Goal: Register for event/course: Sign up to attend an event or enroll in a course

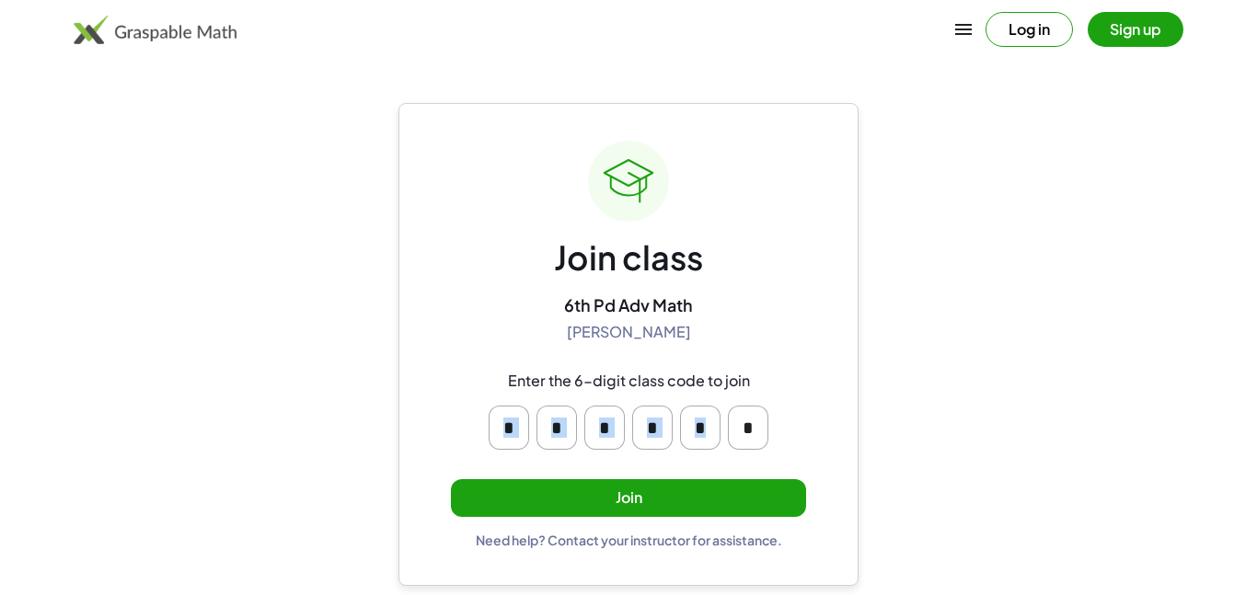
drag, startPoint x: 443, startPoint y: 393, endPoint x: 759, endPoint y: 438, distance: 318.8
click at [759, 438] on div "Join class 6th Pd Adv Math [PERSON_NAME] Enter the 6-digit class code to join *…" at bounding box center [628, 344] width 460 height 483
click at [521, 428] on input "*" at bounding box center [509, 428] width 40 height 44
click at [547, 426] on input "*" at bounding box center [556, 428] width 40 height 44
click at [584, 501] on button "Join" at bounding box center [628, 498] width 355 height 38
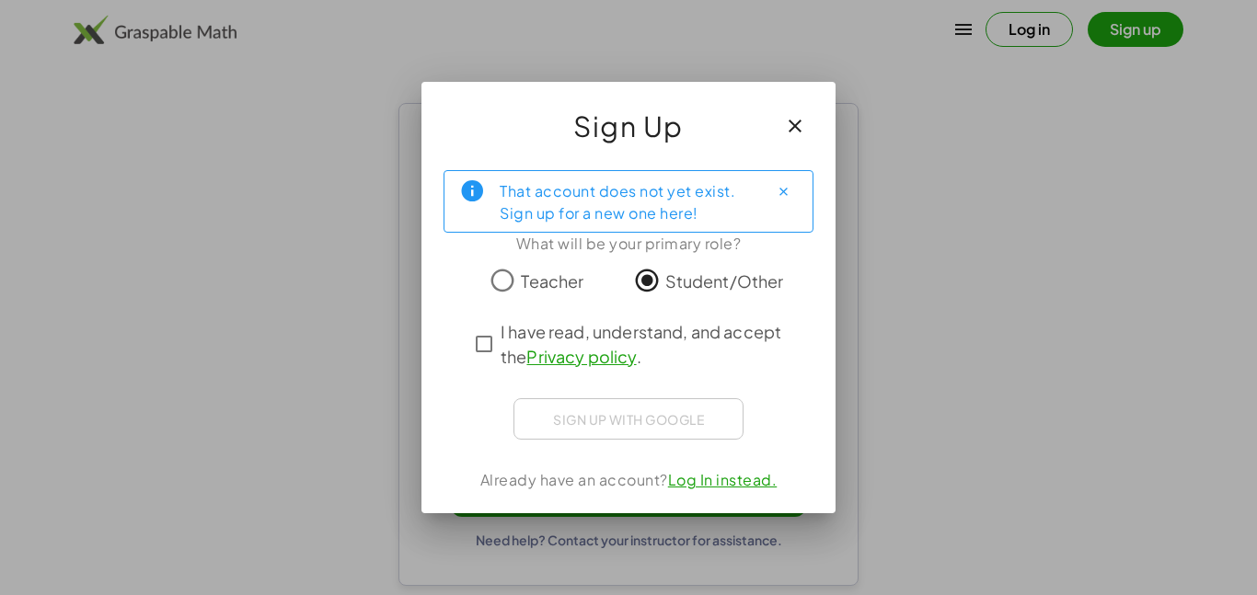
click at [579, 420] on div "Sign up with Google Sign in with Google Sign in with Google. Opens in new tab" at bounding box center [628, 418] width 230 height 41
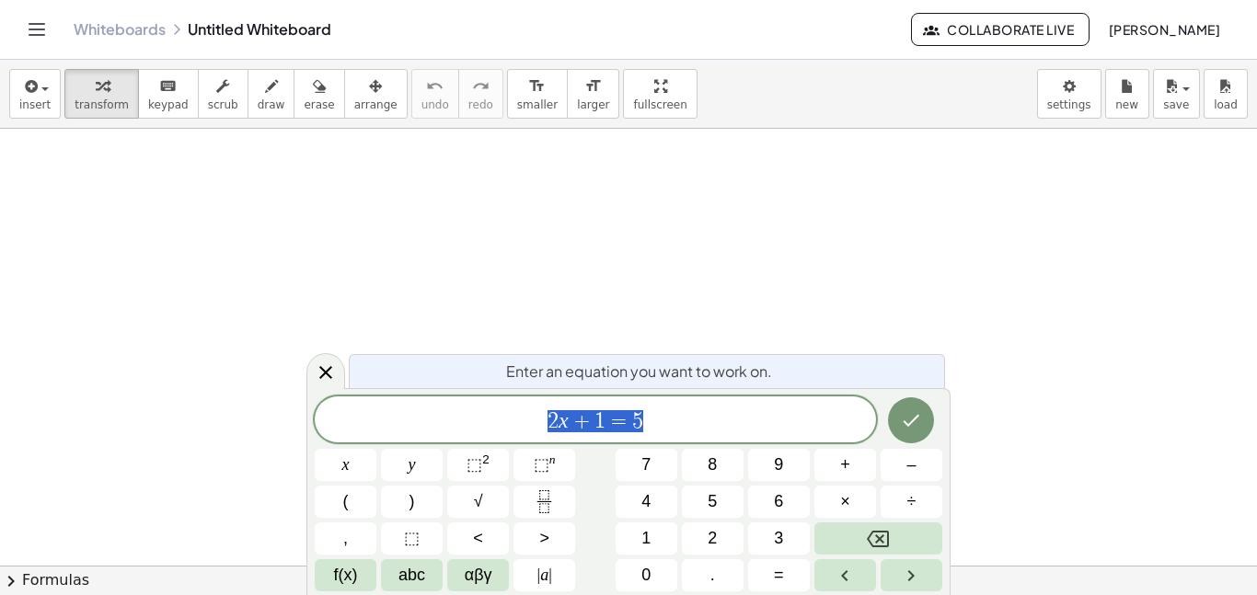
scroll to position [1, 0]
